Goal: Answer question/provide support

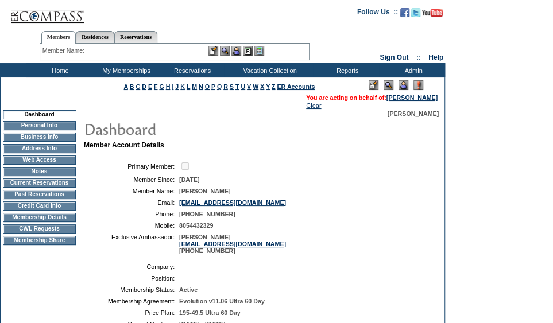
click at [106, 251] on td "Exclusive Ambassador:" at bounding box center [131, 244] width 86 height 21
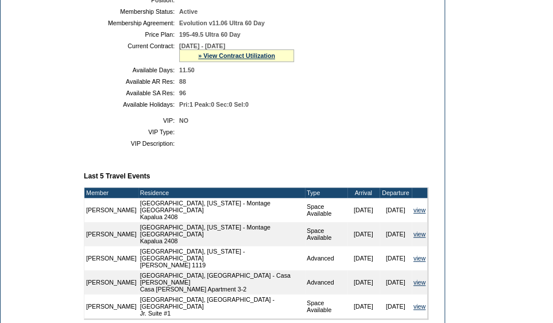
scroll to position [278, 0]
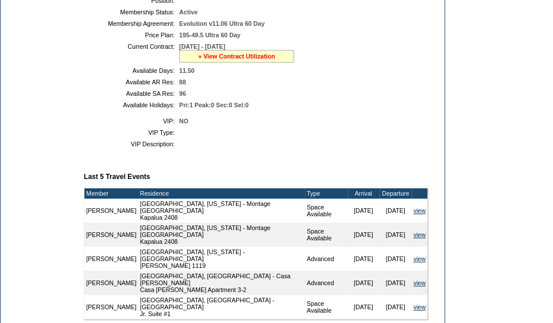
click at [226, 60] on link "» View Contract Utilization" at bounding box center [236, 56] width 77 height 7
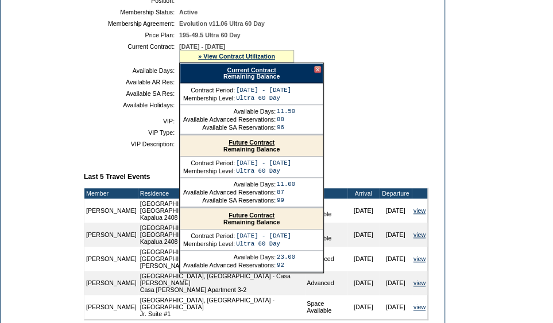
click at [255, 146] on link "Future Contract" at bounding box center [251, 142] width 46 height 7
click at [21, 164] on td "Dashboard Personal Info Business Info Address Info Web Access Notes Current Res…" at bounding box center [39, 177] width 77 height 690
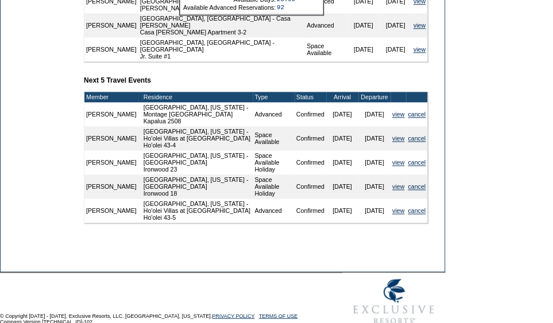
scroll to position [535, 0]
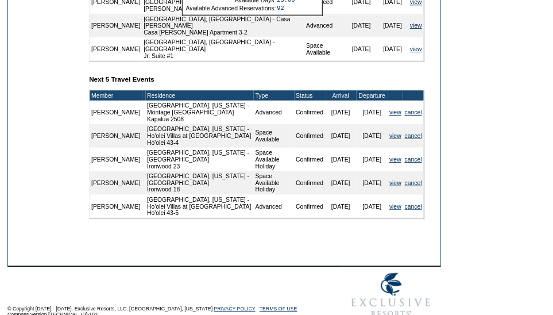
scroll to position [0, 0]
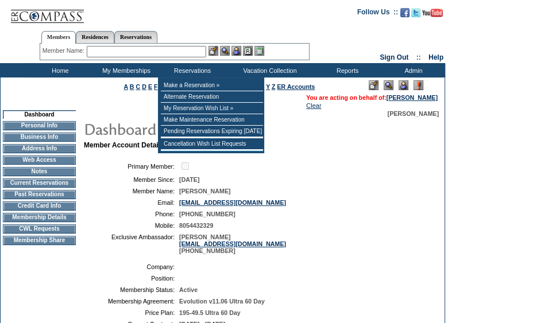
click at [145, 51] on input "text" at bounding box center [146, 51] width 119 height 11
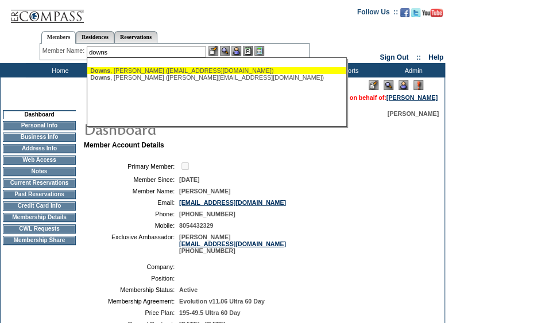
click at [154, 67] on div "[PERSON_NAME] ([EMAIL_ADDRESS][DOMAIN_NAME])" at bounding box center [216, 70] width 253 height 7
type input "[PERSON_NAME] ([EMAIL_ADDRESS][DOMAIN_NAME])"
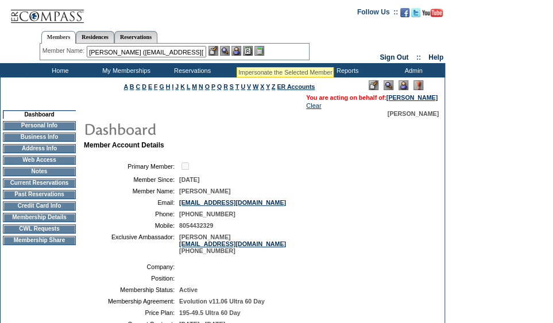
click at [237, 53] on img at bounding box center [236, 51] width 10 height 10
click at [227, 52] on img at bounding box center [225, 51] width 10 height 10
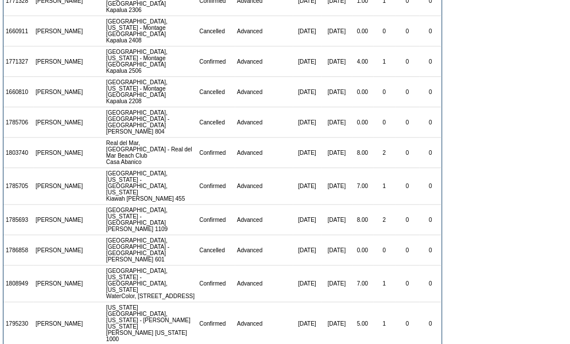
scroll to position [220, 0]
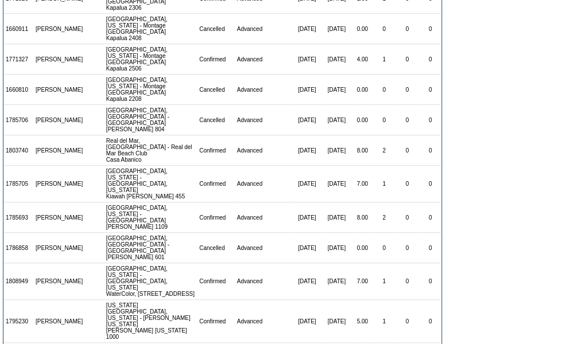
click at [494, 115] on form "There are 25 contracts for the Debbie Duggan membership: View: 09/16/05 - 09/30…" at bounding box center [285, 105] width 570 height 650
click at [538, 185] on form "There are 25 contracts for the Debbie Duggan membership: View: 09/16/05 - 09/30…" at bounding box center [285, 105] width 570 height 650
click at [515, 203] on form "There are 25 contracts for the Debbie Duggan membership: View: 09/16/05 - 09/30…" at bounding box center [285, 105] width 570 height 650
click at [520, 208] on form "There are 25 contracts for the Debbie Duggan membership: View: 09/16/05 - 09/30…" at bounding box center [285, 105] width 570 height 650
click at [395, 105] on td "0" at bounding box center [407, 120] width 24 height 30
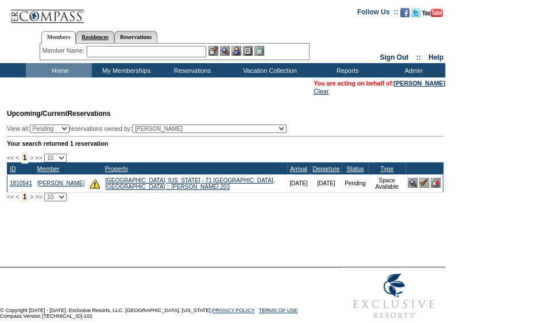
click at [114, 42] on link "Residences" at bounding box center [95, 37] width 38 height 12
click at [156, 50] on input "text" at bounding box center [186, 51] width 142 height 11
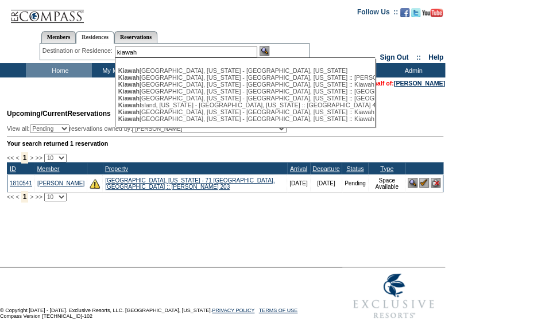
click at [176, 66] on ul "Kiawah Island, South Carolina - Kiawah Island, South Carolina Kiawah Island, So…" at bounding box center [244, 94] width 258 height 61
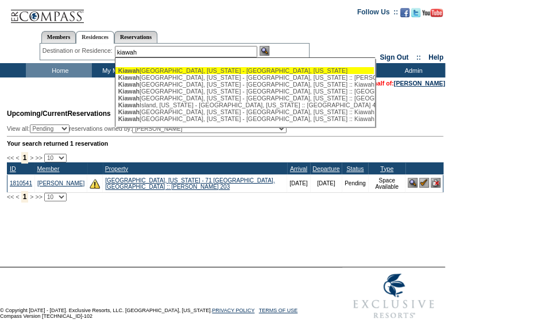
click at [198, 71] on div "Kiawah Island, South Carolina - Kiawah Island, South Carolina" at bounding box center [244, 70] width 253 height 7
type input "Kiawah Island, South Carolina - Kiawah Island, South Carolina"
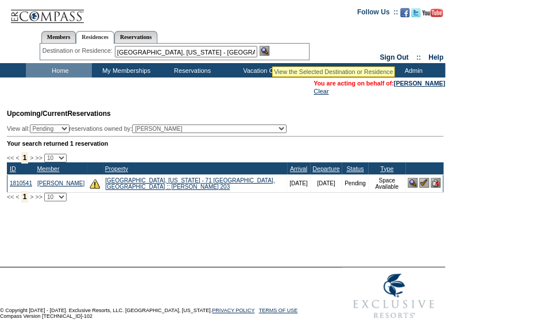
click at [269, 52] on img at bounding box center [264, 51] width 10 height 10
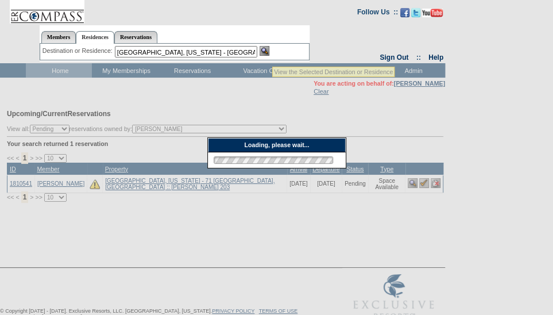
scroll to position [11, 0]
